Goal: Check status

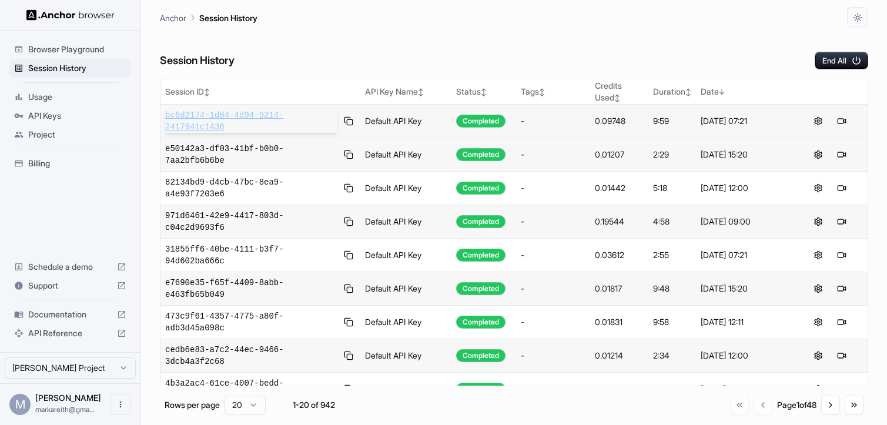
click at [246, 117] on span "bc6d2174-1d84-4d94-9214-2417941c1436" at bounding box center [251, 121] width 172 height 24
click at [843, 122] on button at bounding box center [842, 121] width 14 height 14
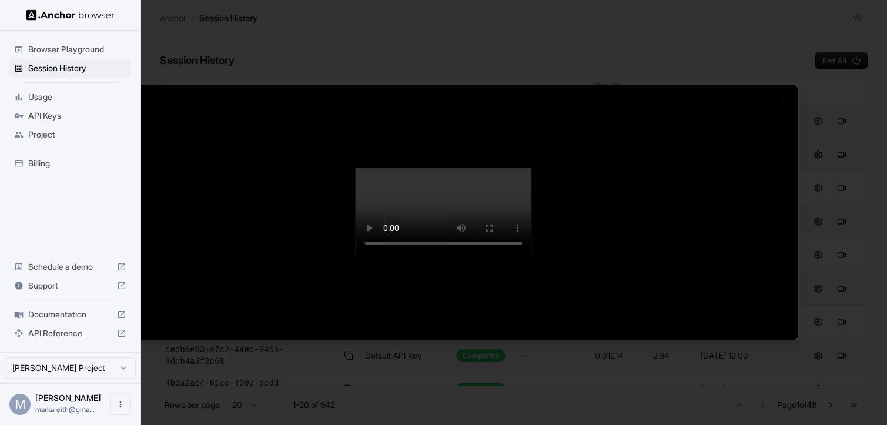
click at [93, 85] on div at bounding box center [443, 212] width 708 height 255
click at [91, 85] on div at bounding box center [443, 212] width 708 height 255
click at [65, 70] on div at bounding box center [443, 212] width 887 height 425
